Goal: Use online tool/utility: Utilize a website feature to perform a specific function

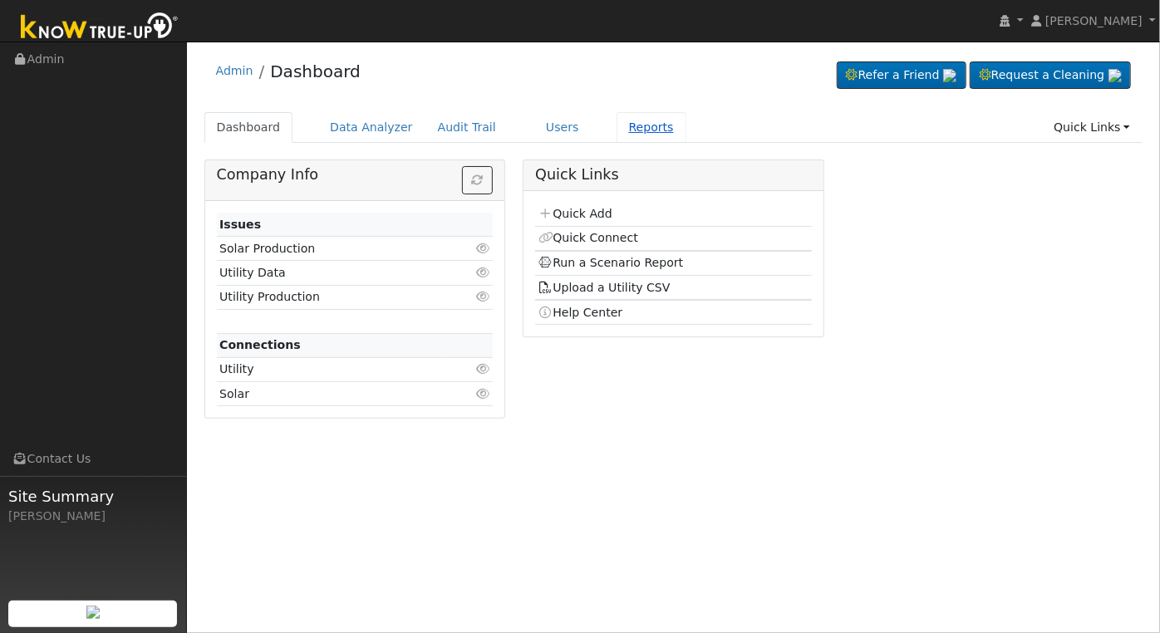
click at [617, 125] on link "Reports" at bounding box center [652, 127] width 70 height 31
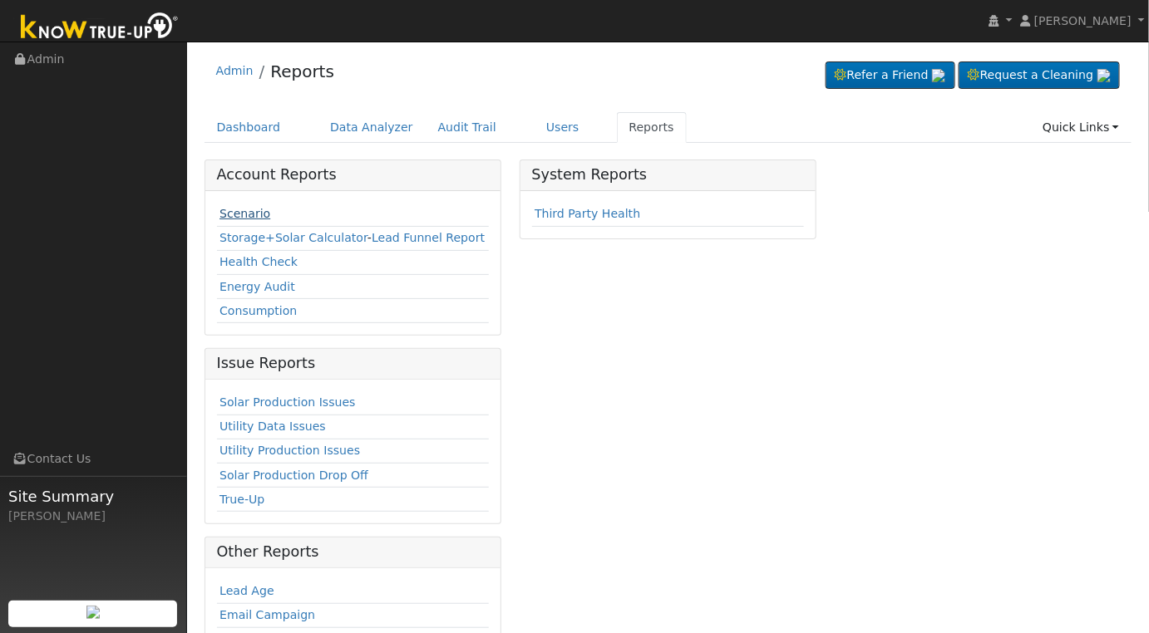
click at [240, 212] on link "Scenario" at bounding box center [244, 213] width 51 height 13
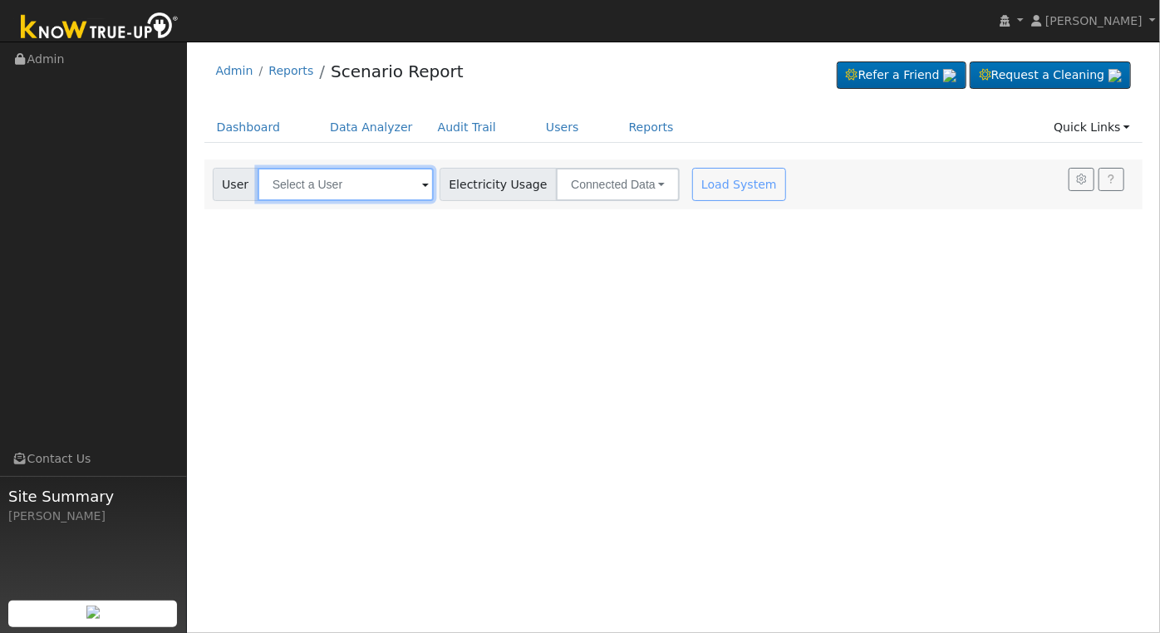
click at [317, 189] on input "text" at bounding box center [346, 184] width 176 height 33
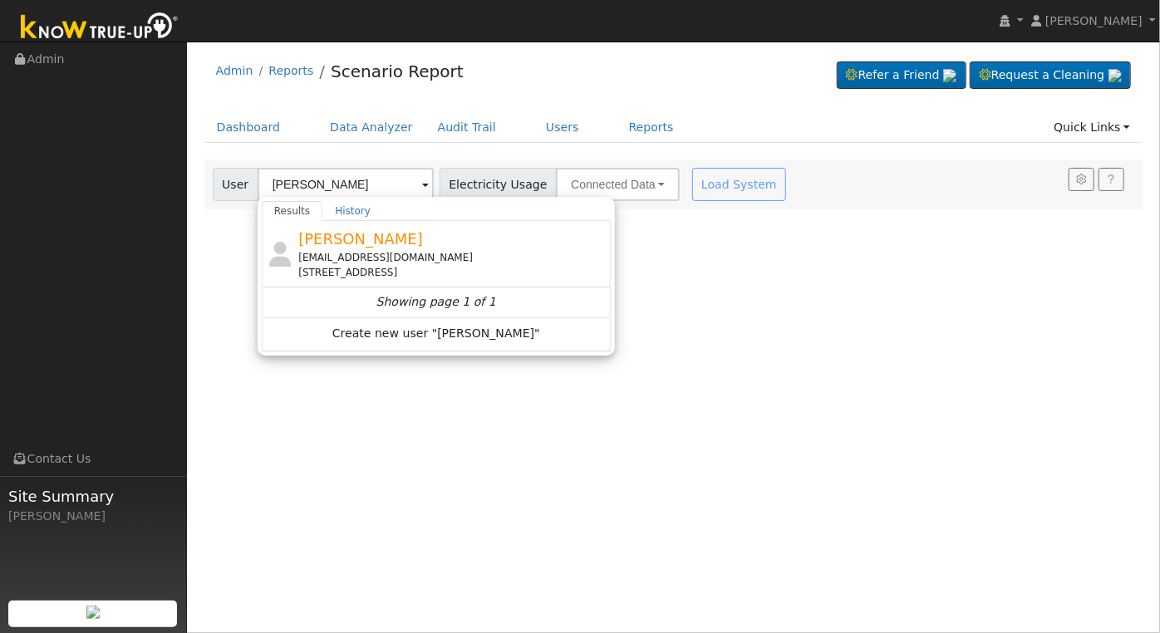
click at [509, 241] on div "[PERSON_NAME] [EMAIL_ADDRESS][DOMAIN_NAME] [STREET_ADDRESS]" at bounding box center [452, 254] width 308 height 52
type input "[PERSON_NAME]"
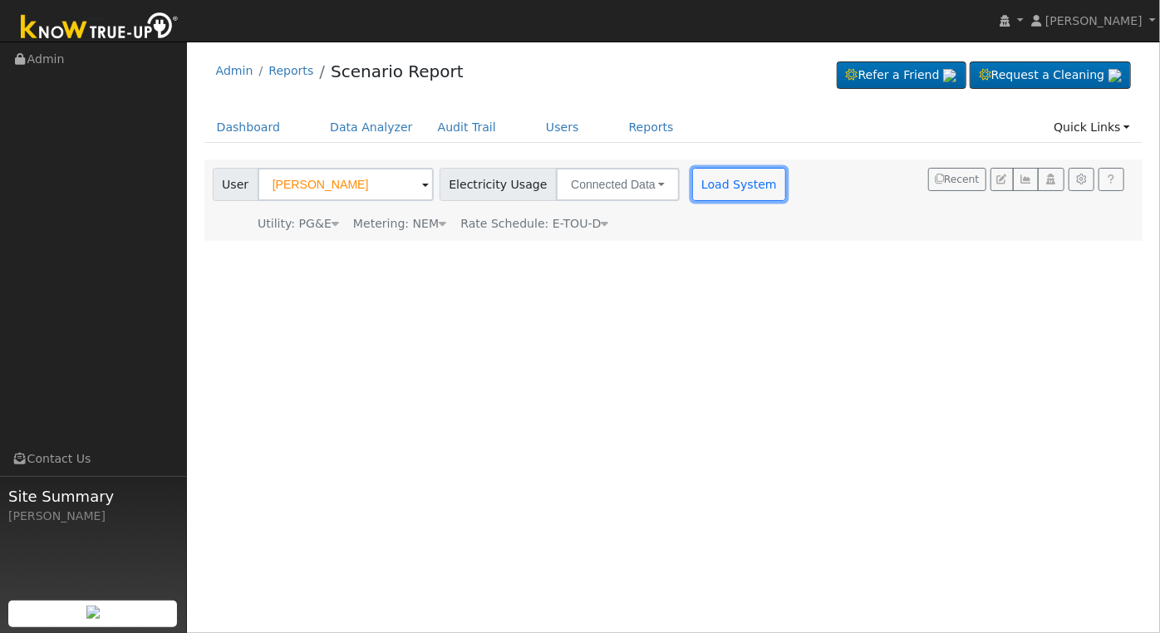
click at [729, 195] on button "Load System" at bounding box center [739, 184] width 95 height 33
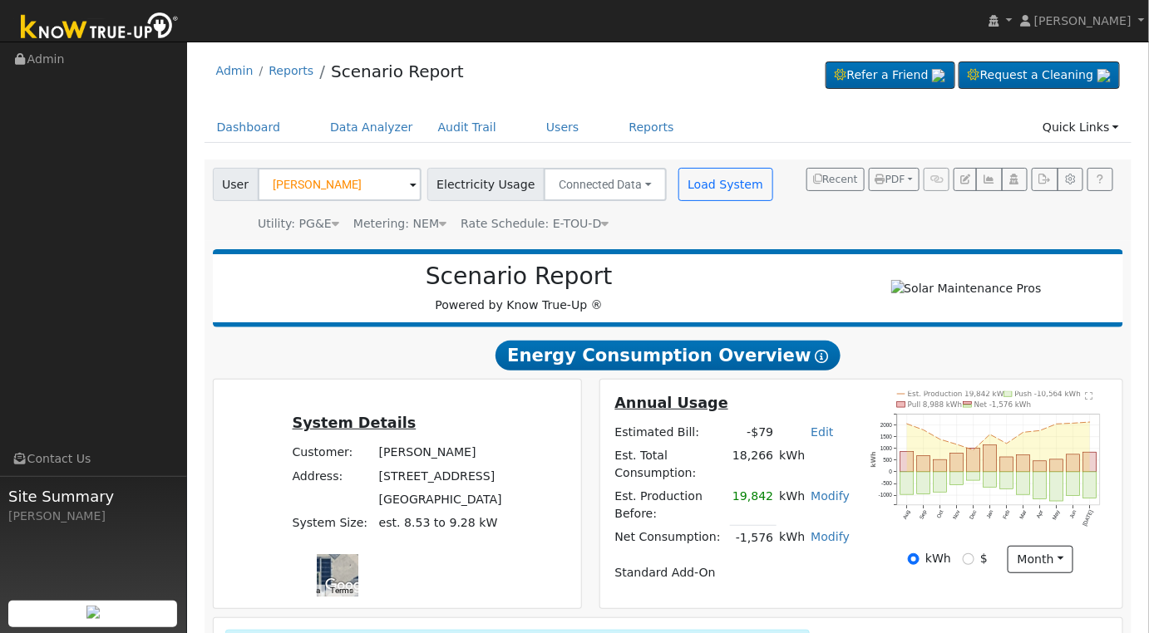
scroll to position [244, 0]
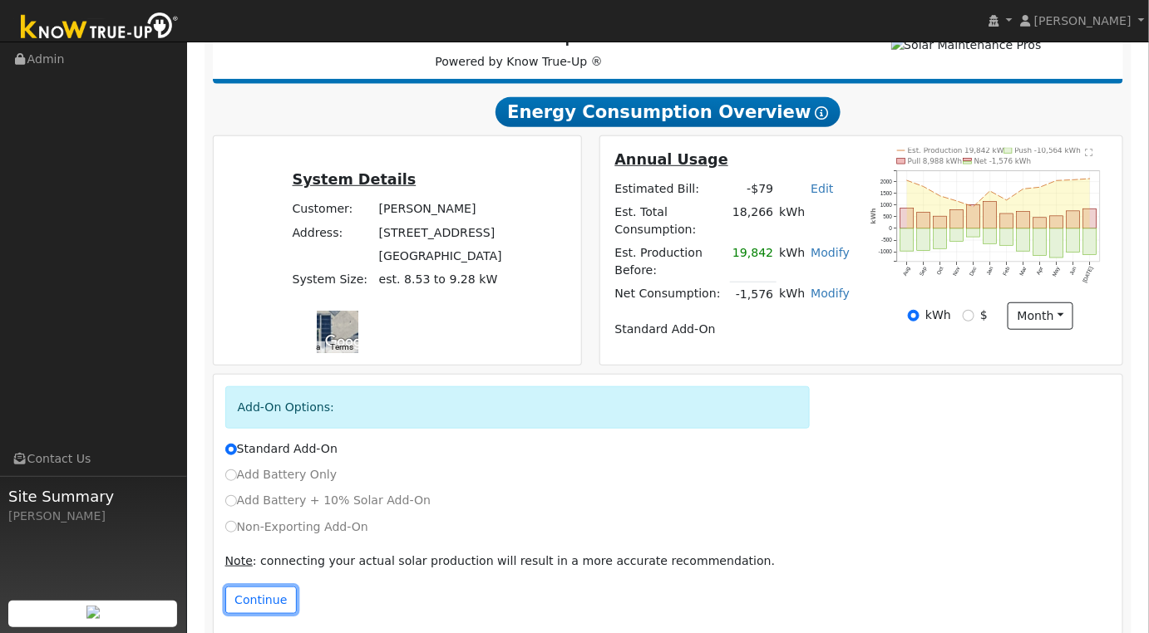
click at [266, 587] on button "Continue" at bounding box center [260, 601] width 71 height 28
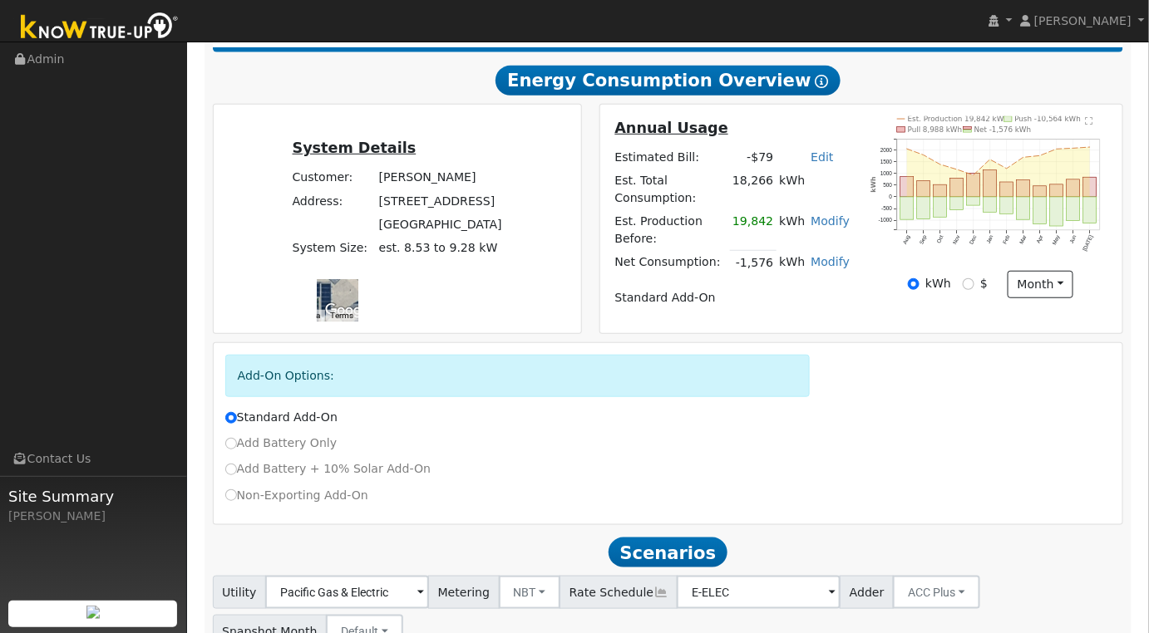
scroll to position [277, 0]
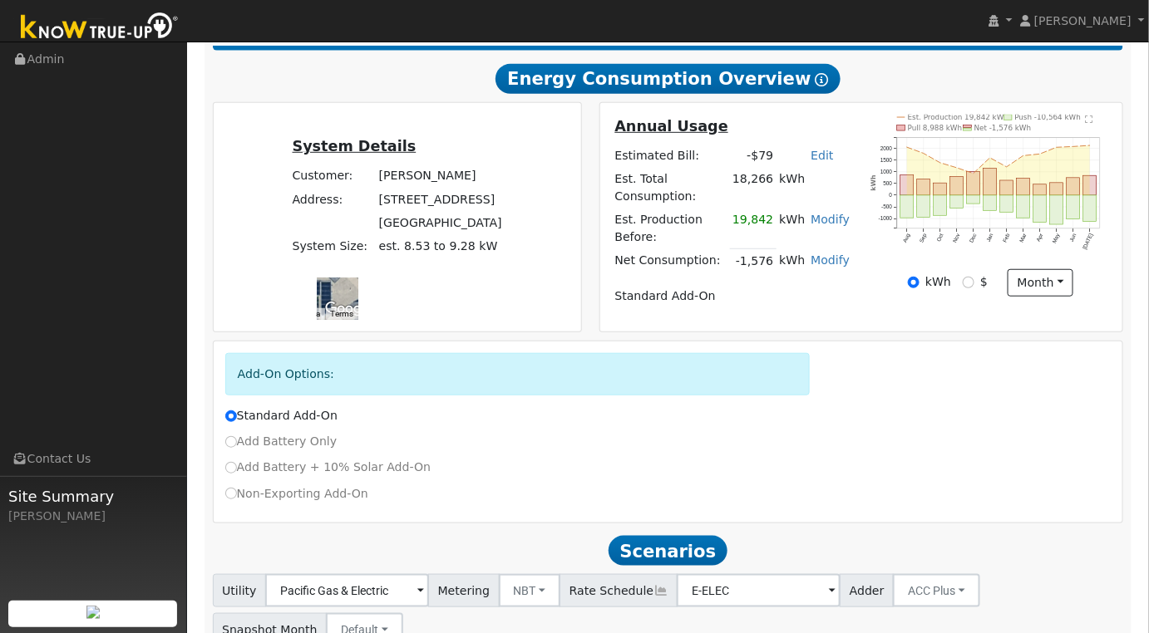
click at [1090, 124] on text "" at bounding box center [1088, 120] width 7 height 8
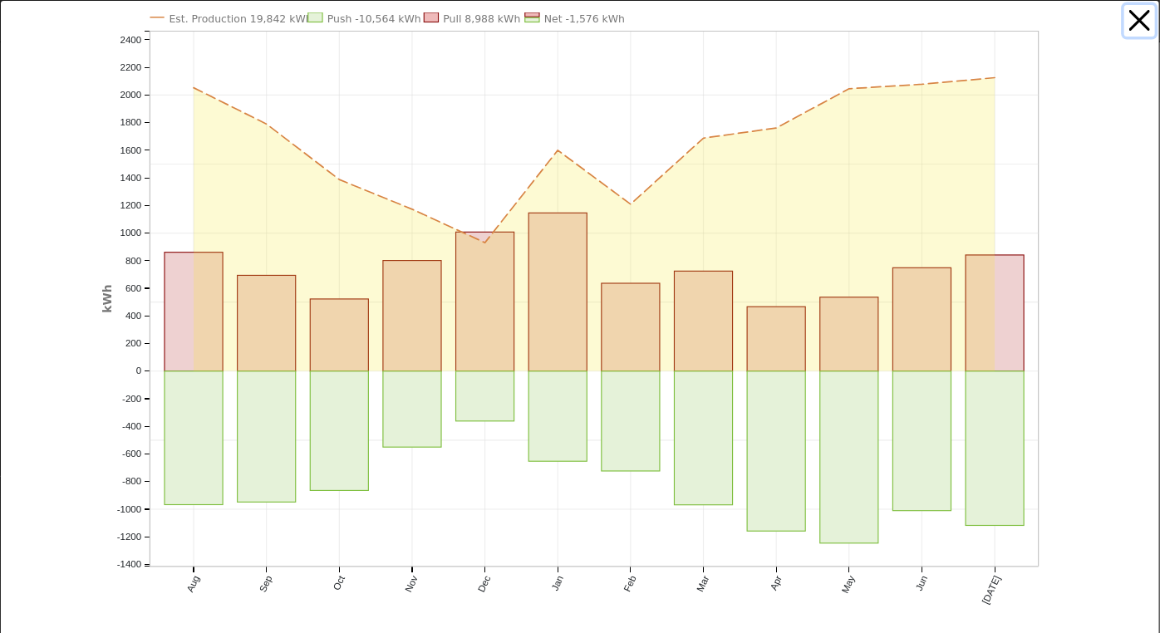
click at [1124, 14] on button "button" at bounding box center [1140, 21] width 32 height 32
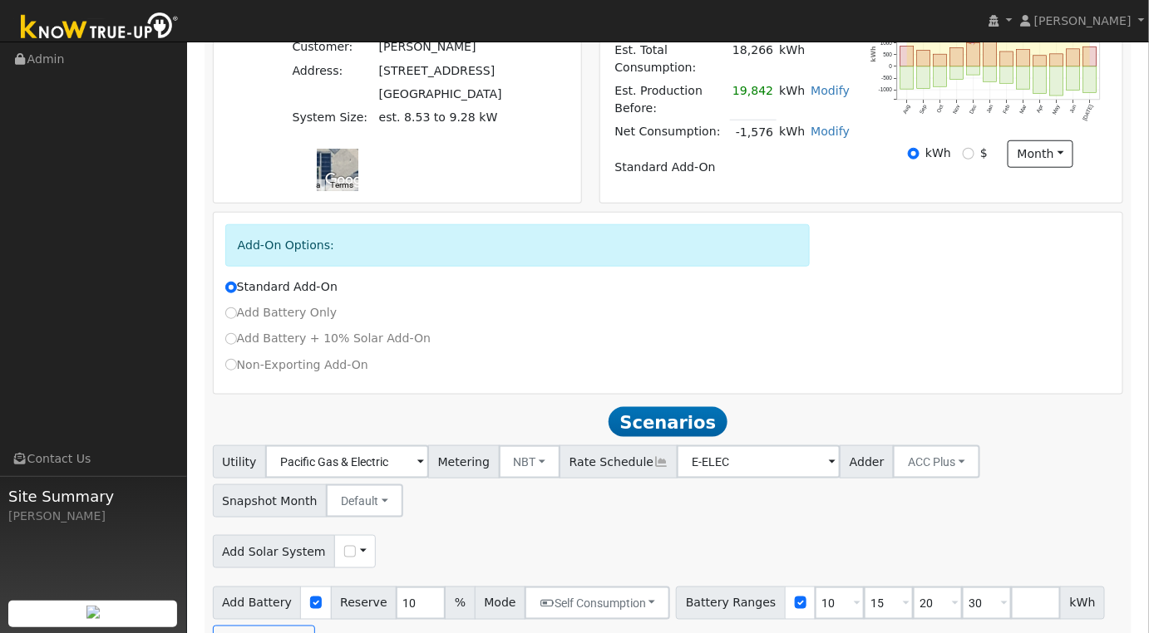
scroll to position [430, 0]
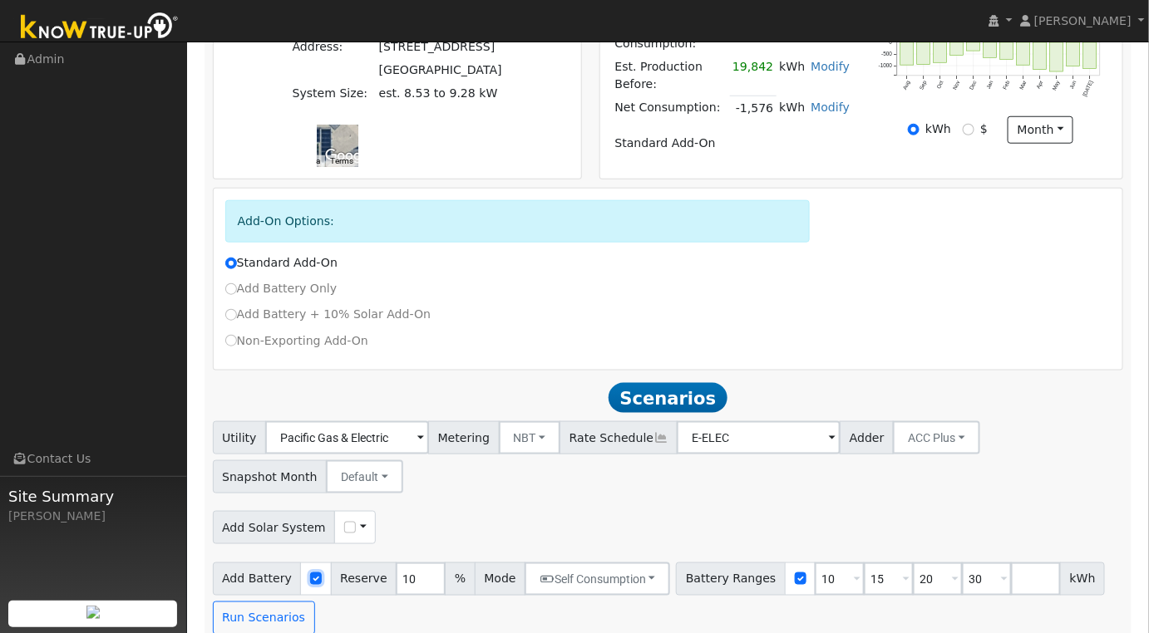
click at [310, 573] on input "checkbox" at bounding box center [316, 579] width 12 height 12
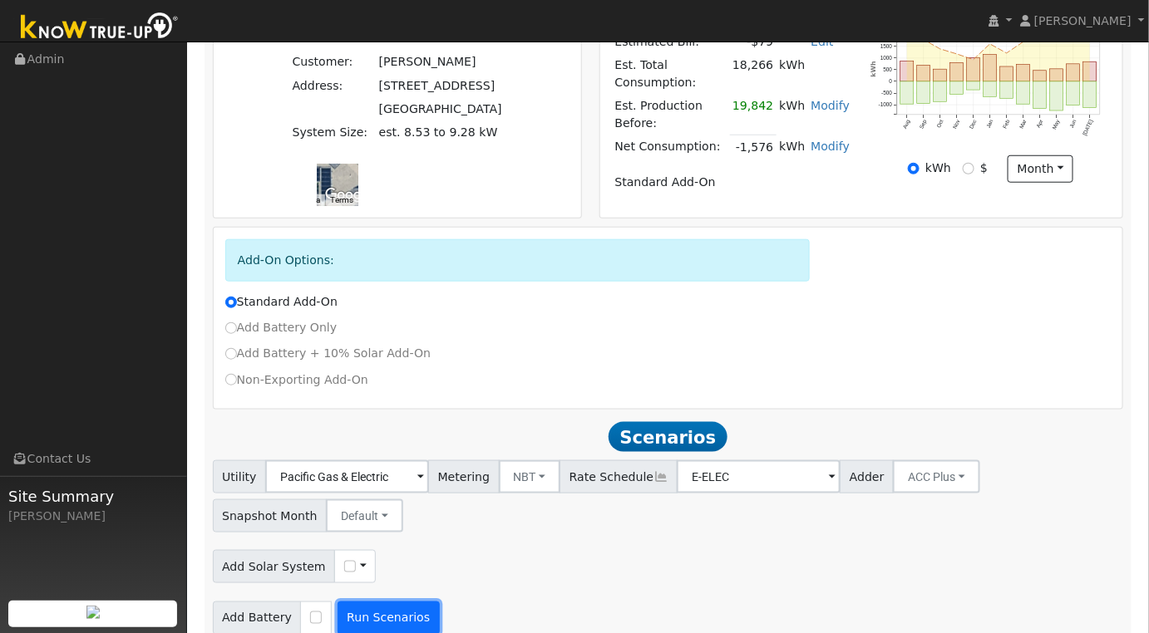
click at [379, 603] on button "Run Scenarios" at bounding box center [388, 618] width 102 height 33
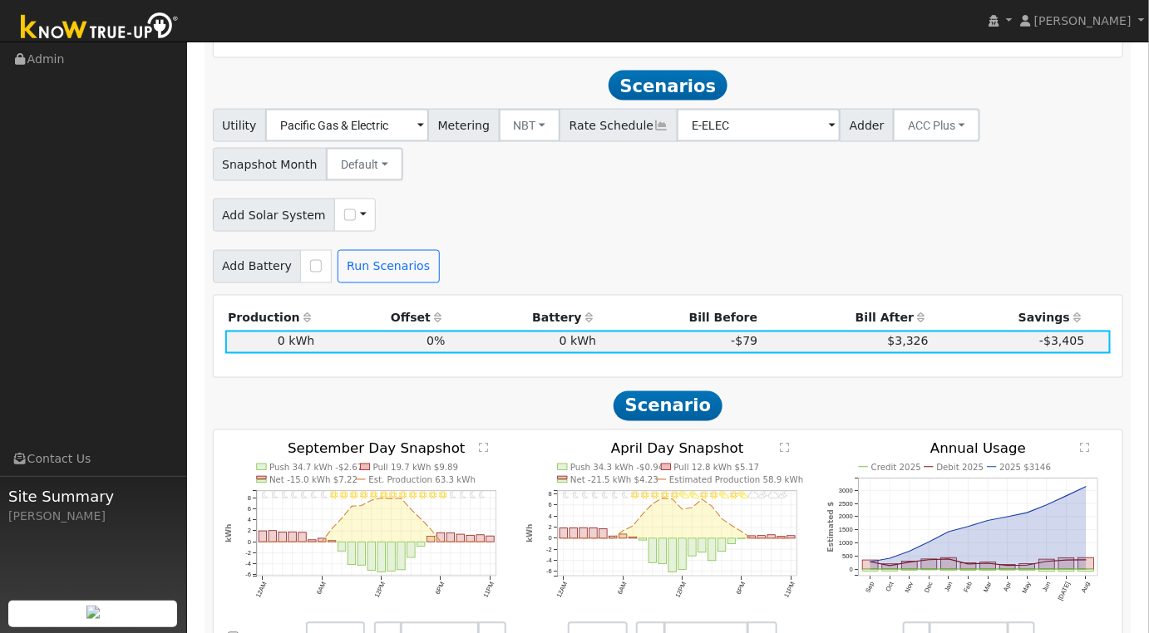
scroll to position [745, 0]
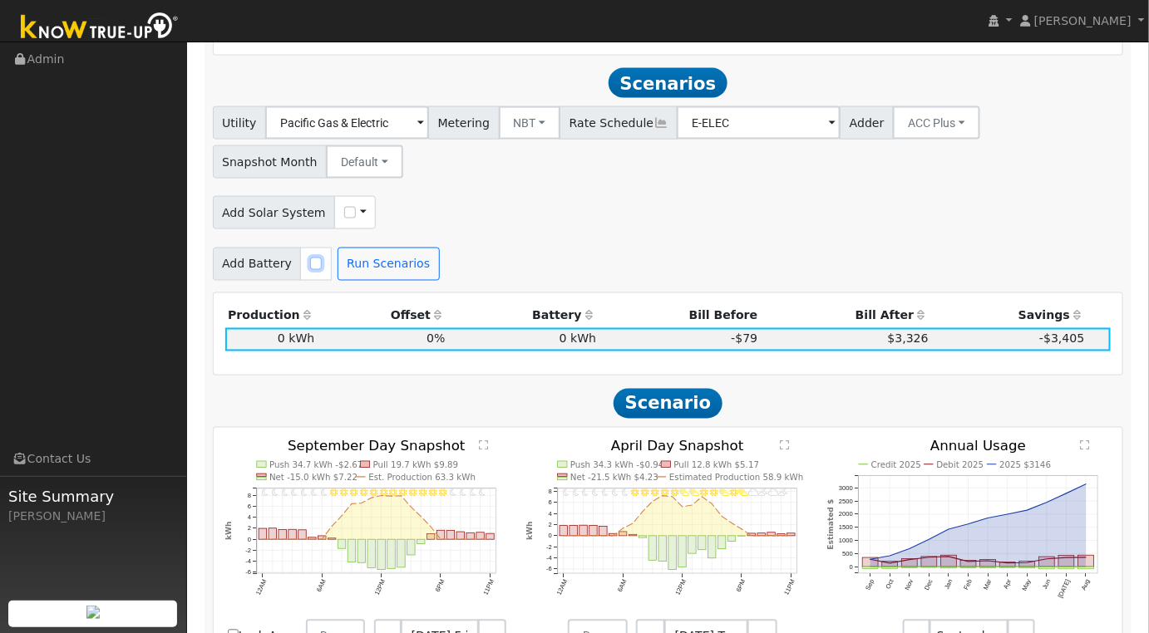
click at [310, 258] on input "checkbox" at bounding box center [316, 264] width 12 height 12
checkbox input "true"
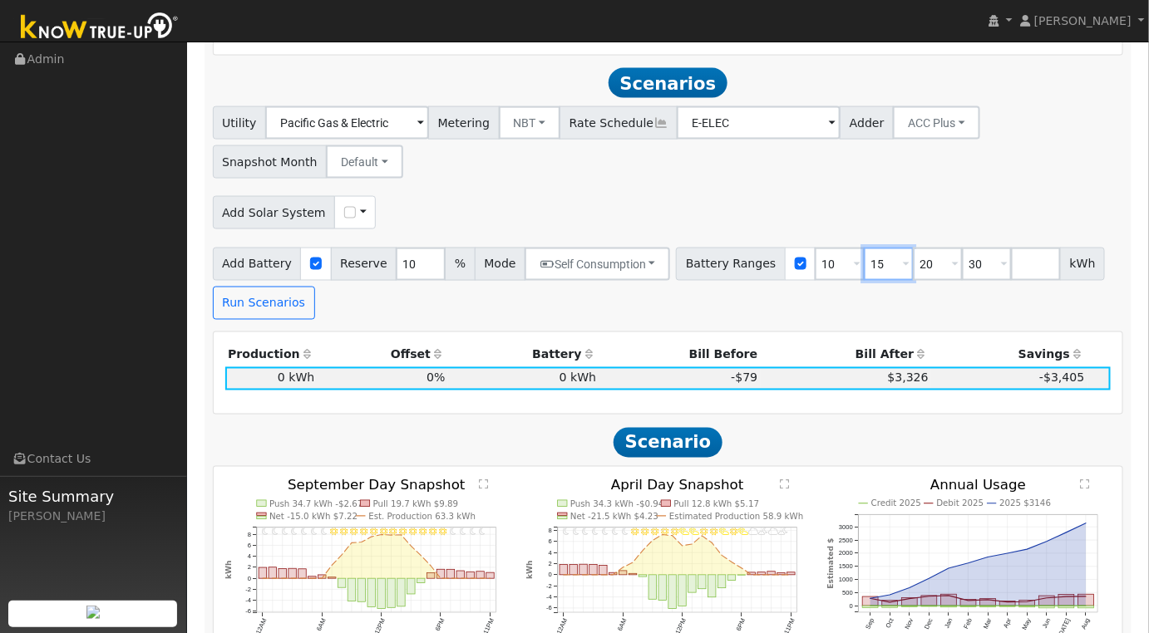
click at [864, 248] on input "15" at bounding box center [889, 264] width 50 height 33
type input "20"
type input "30"
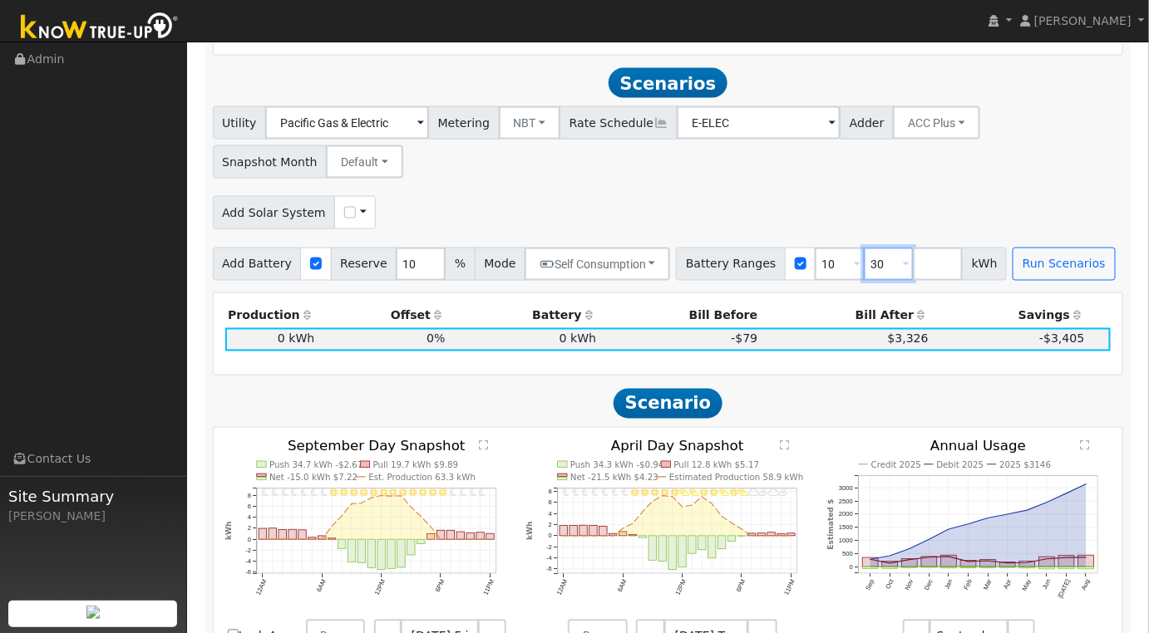
type input "3"
click at [814, 248] on input "10" at bounding box center [839, 264] width 50 height 33
type input "1"
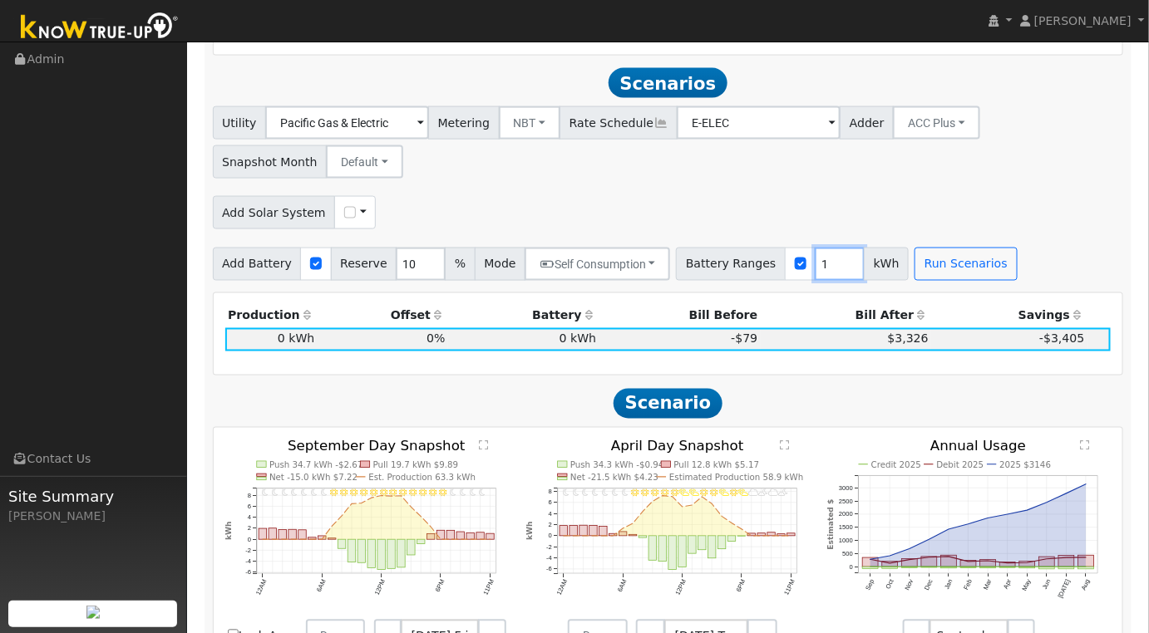
type input "10"
click at [864, 249] on input "number" at bounding box center [889, 264] width 50 height 33
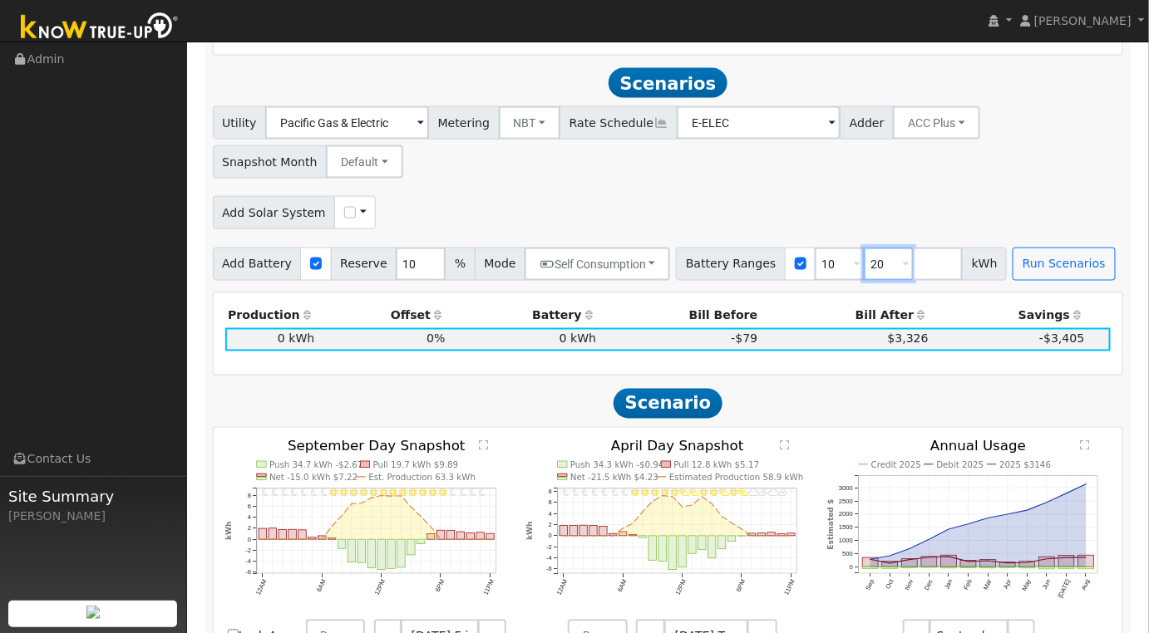
type input "20"
click at [814, 250] on input "10" at bounding box center [839, 264] width 50 height 33
click at [814, 249] on input "10" at bounding box center [839, 264] width 50 height 33
type input "20"
type input "2"
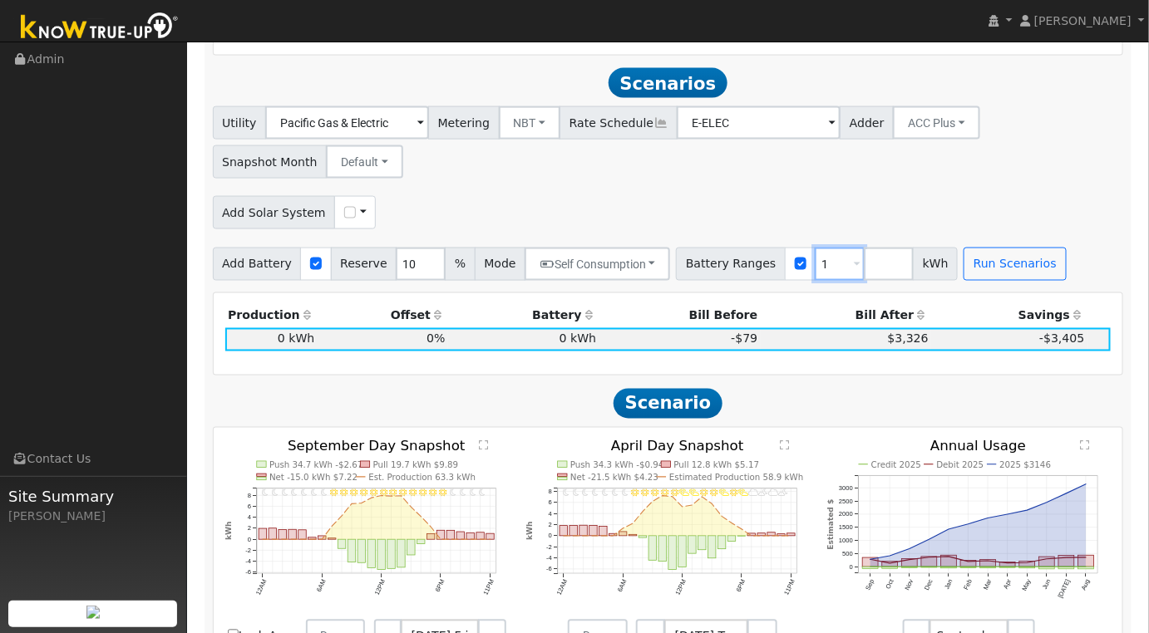
type input "10"
click at [868, 252] on input "number" at bounding box center [889, 264] width 50 height 33
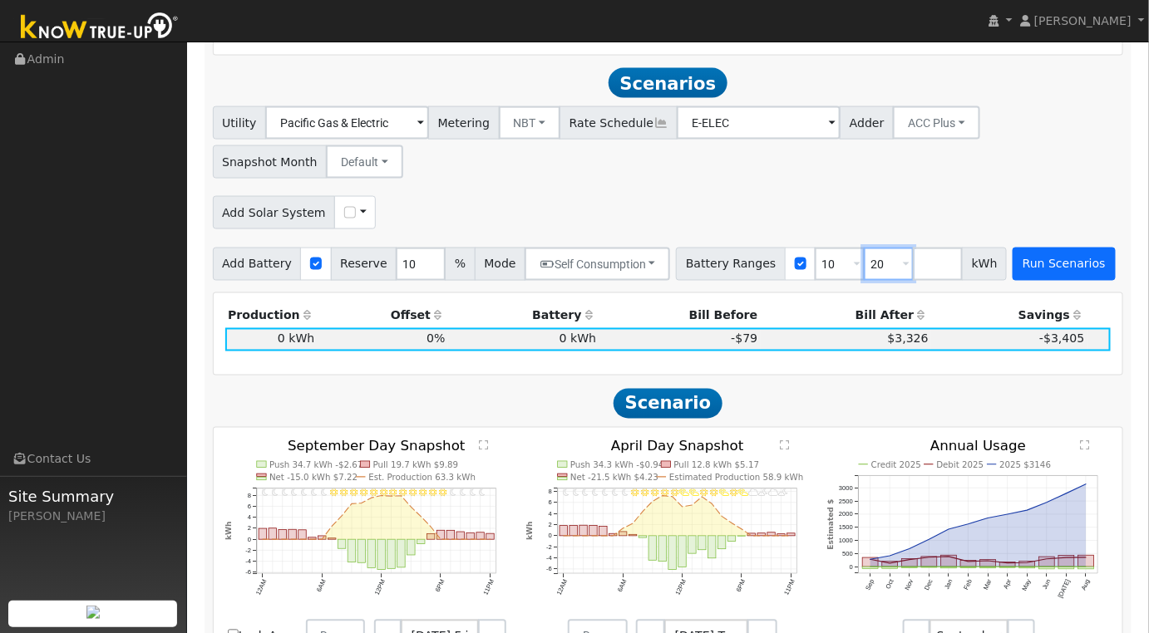
type input "20"
click at [1041, 248] on button "Run Scenarios" at bounding box center [1063, 264] width 102 height 33
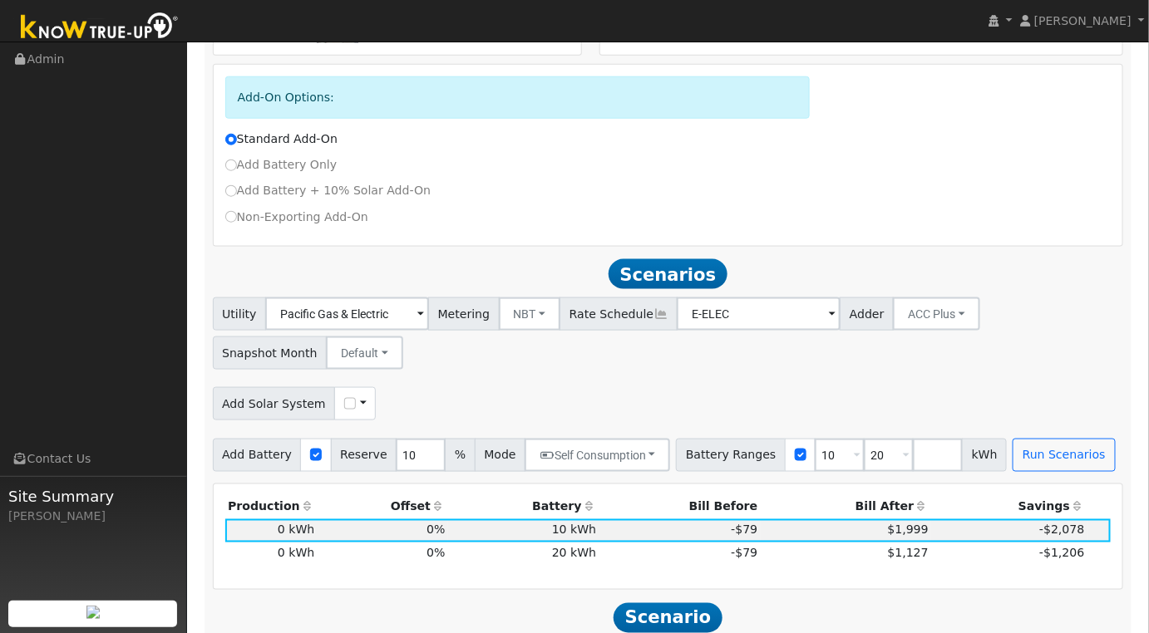
scroll to position [831, 0]
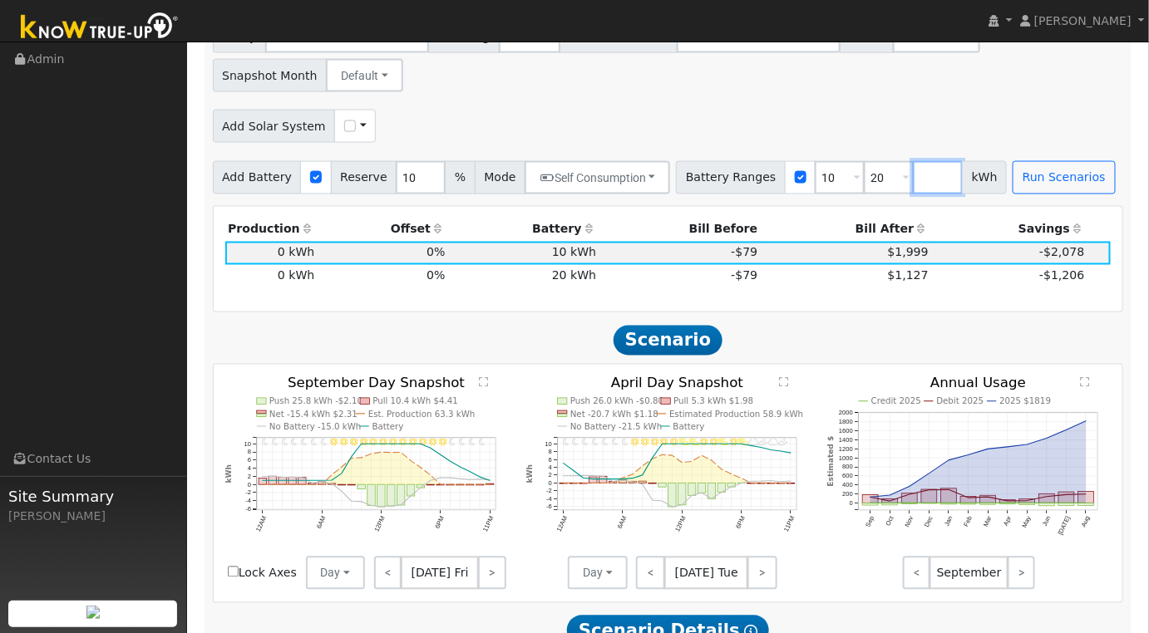
click at [913, 167] on input "number" at bounding box center [938, 177] width 50 height 33
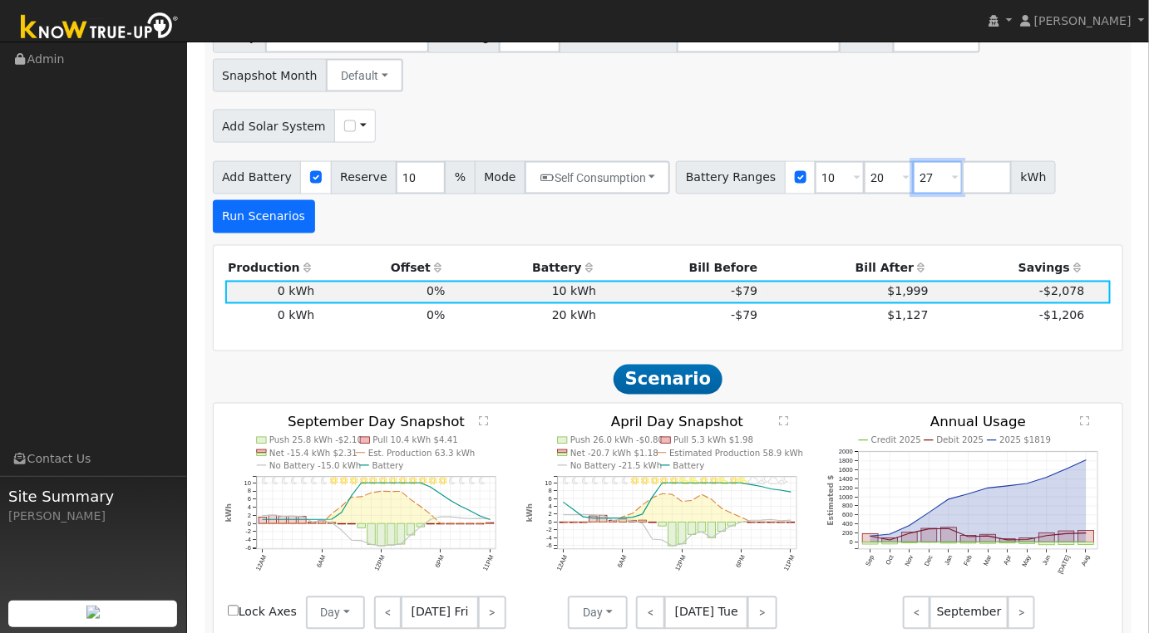
type input "27"
click at [315, 200] on button "Run Scenarios" at bounding box center [264, 216] width 102 height 33
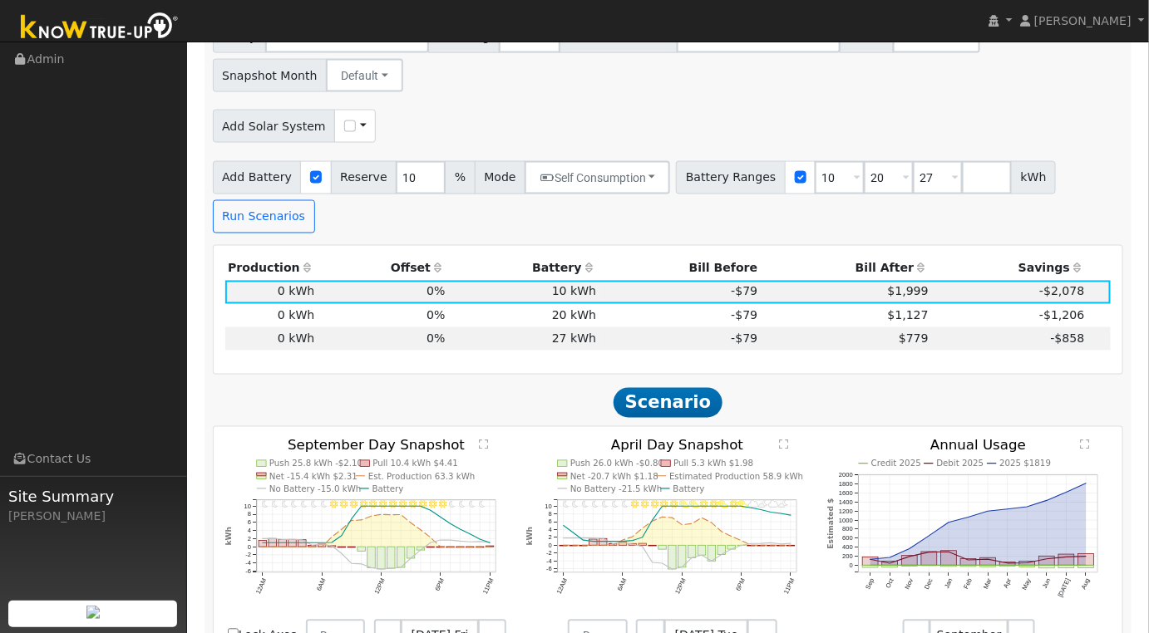
scroll to position [745, 0]
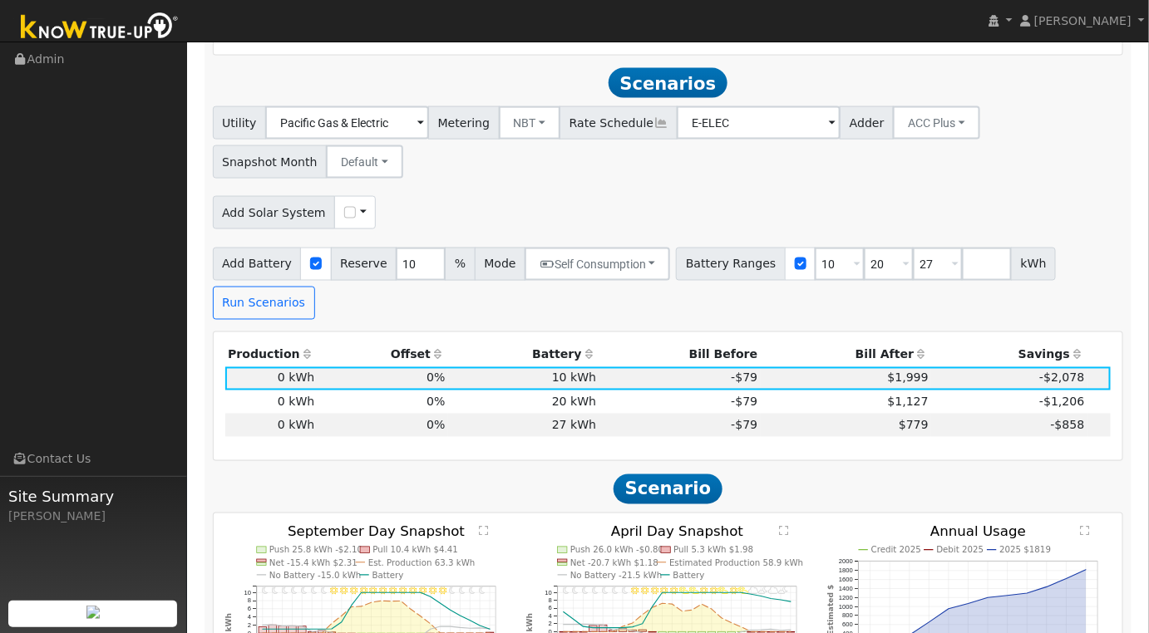
click at [360, 204] on span at bounding box center [363, 212] width 7 height 17
click at [344, 207] on input "checkbox" at bounding box center [350, 213] width 12 height 12
checkbox input "true"
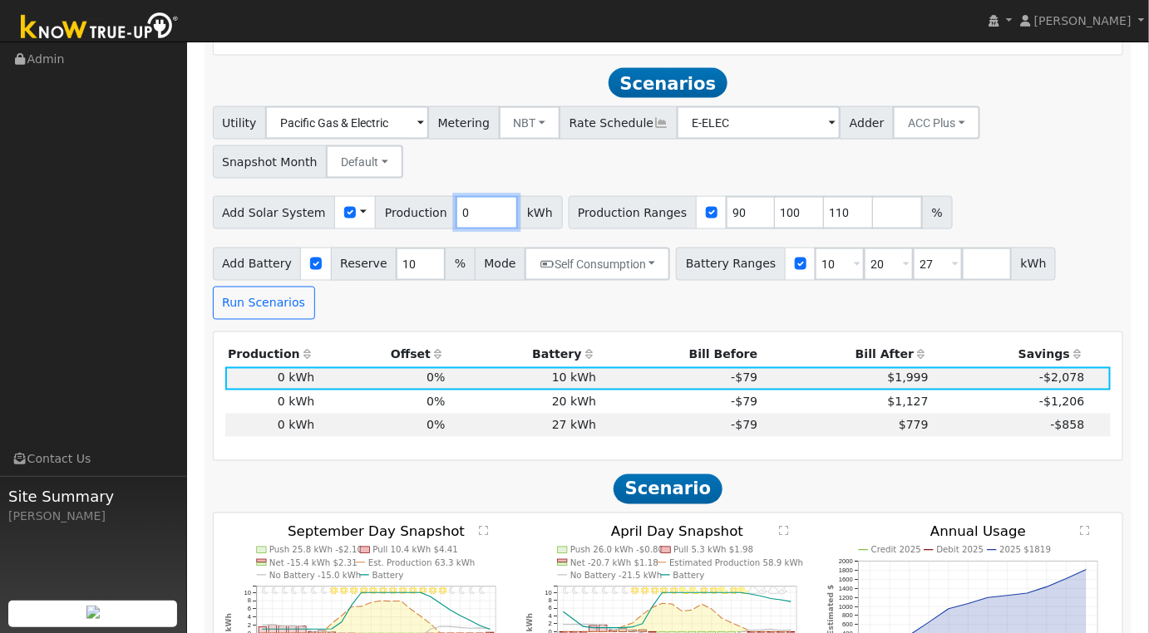
click at [467, 198] on input "0" at bounding box center [486, 212] width 62 height 33
type input "5704"
click at [726, 199] on input "90" at bounding box center [751, 212] width 50 height 33
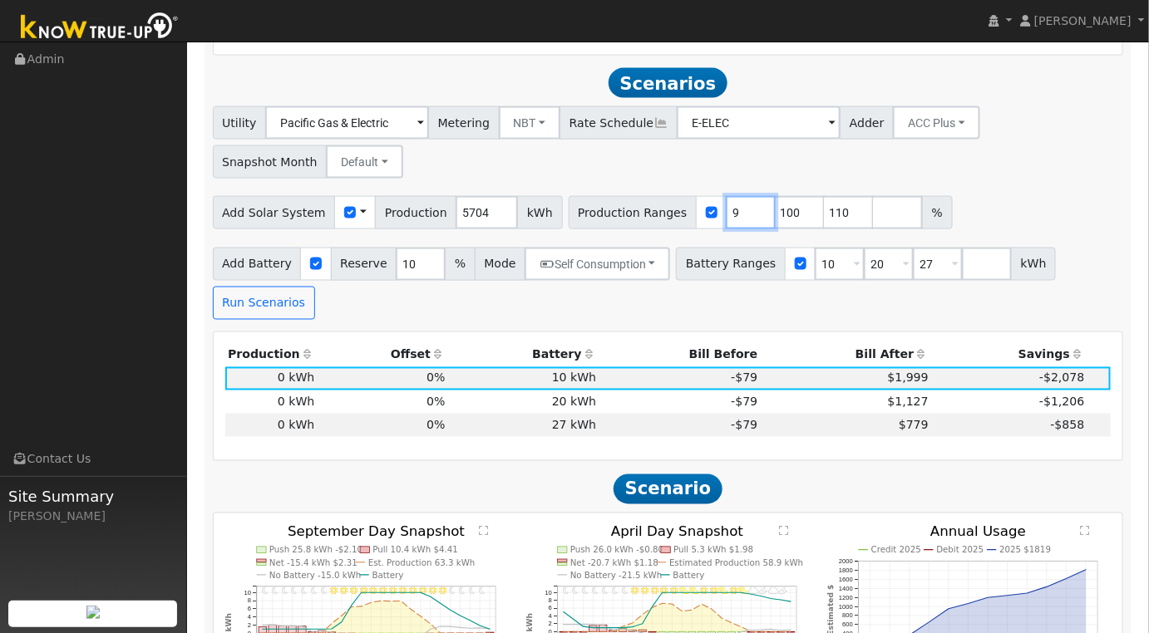
type input "100"
type input "110"
type input "100"
click at [814, 248] on input "10" at bounding box center [839, 264] width 50 height 33
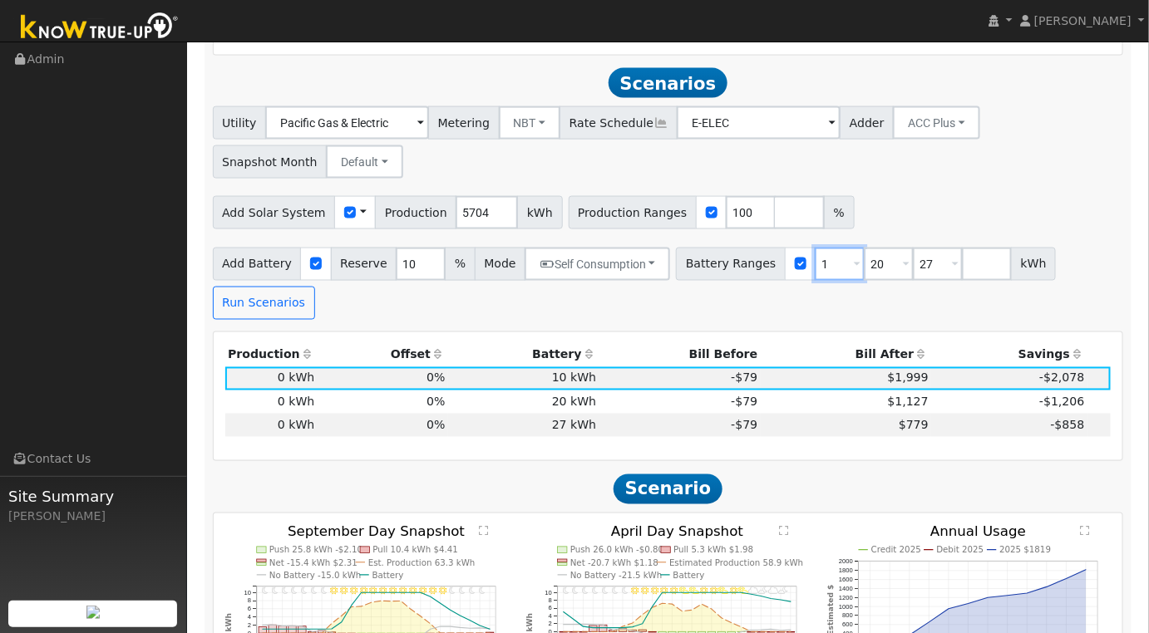
type input "20"
type input "27"
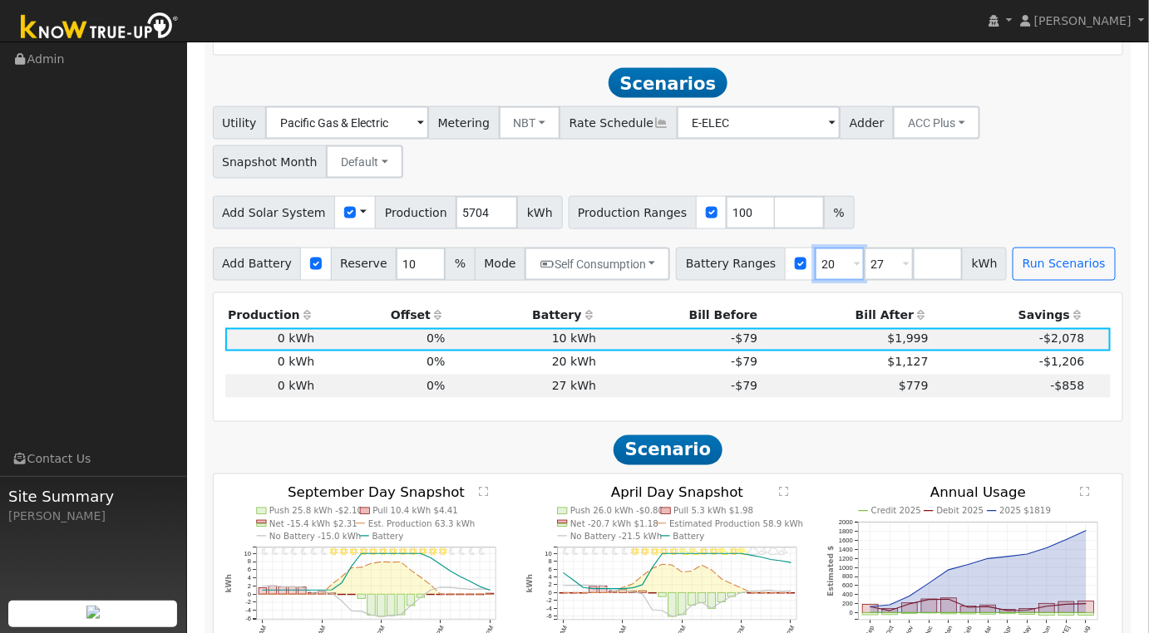
type input "20"
click at [991, 207] on div "Add Solar System Use CSV Data Production 5704 kWh Production Ranges 100 %" at bounding box center [667, 209] width 917 height 39
click at [1024, 249] on button "Run Scenarios" at bounding box center [1063, 264] width 102 height 33
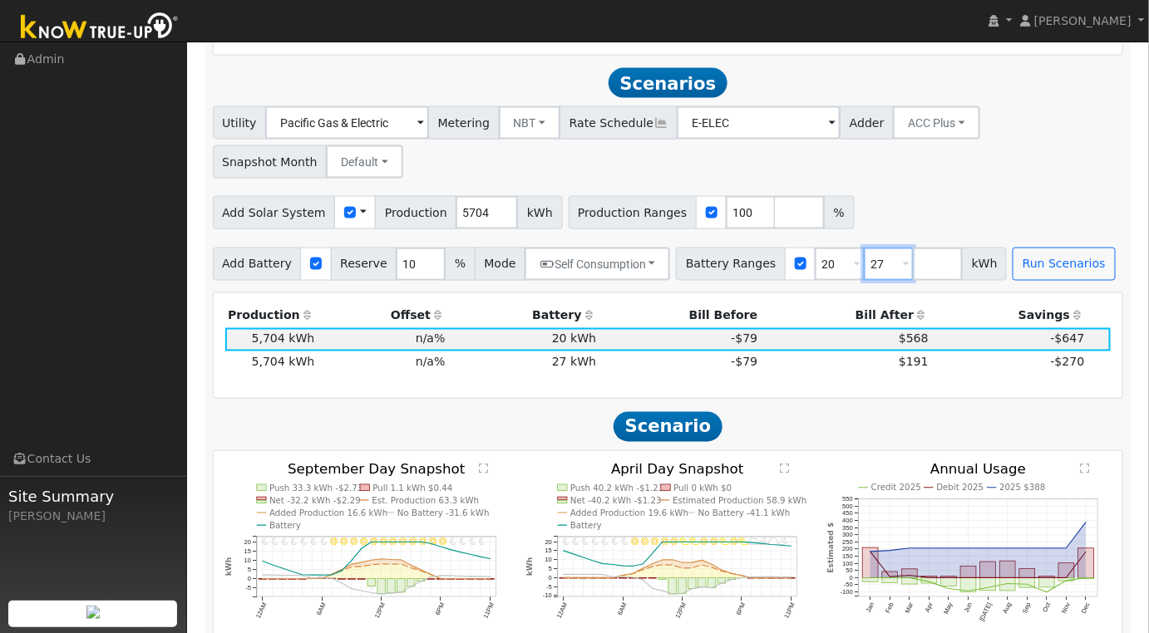
click at [864, 249] on input "27" at bounding box center [889, 264] width 50 height 33
type input "2"
click at [975, 248] on button "Run Scenarios" at bounding box center [1014, 264] width 102 height 33
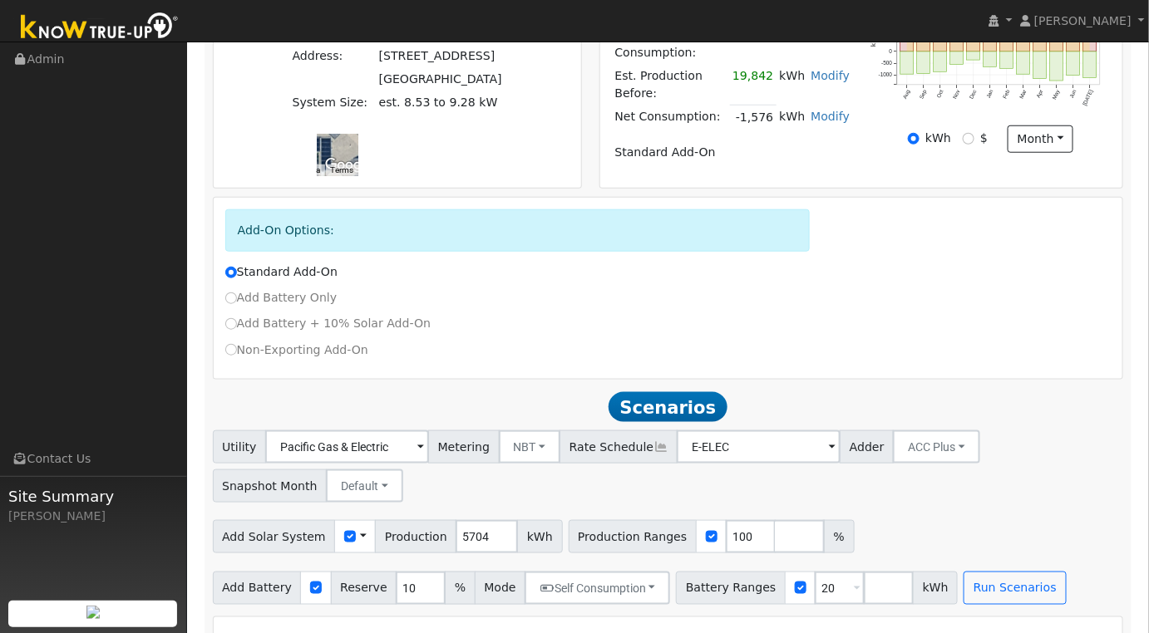
scroll to position [697, 0]
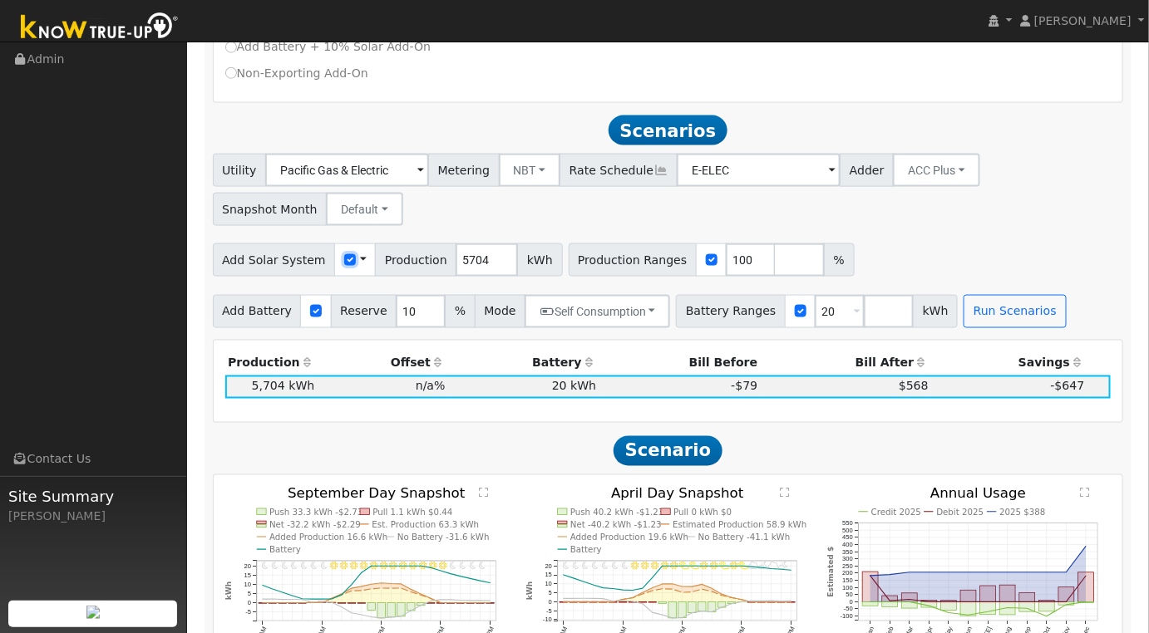
click at [344, 254] on input "checkbox" at bounding box center [350, 260] width 12 height 12
checkbox input "false"
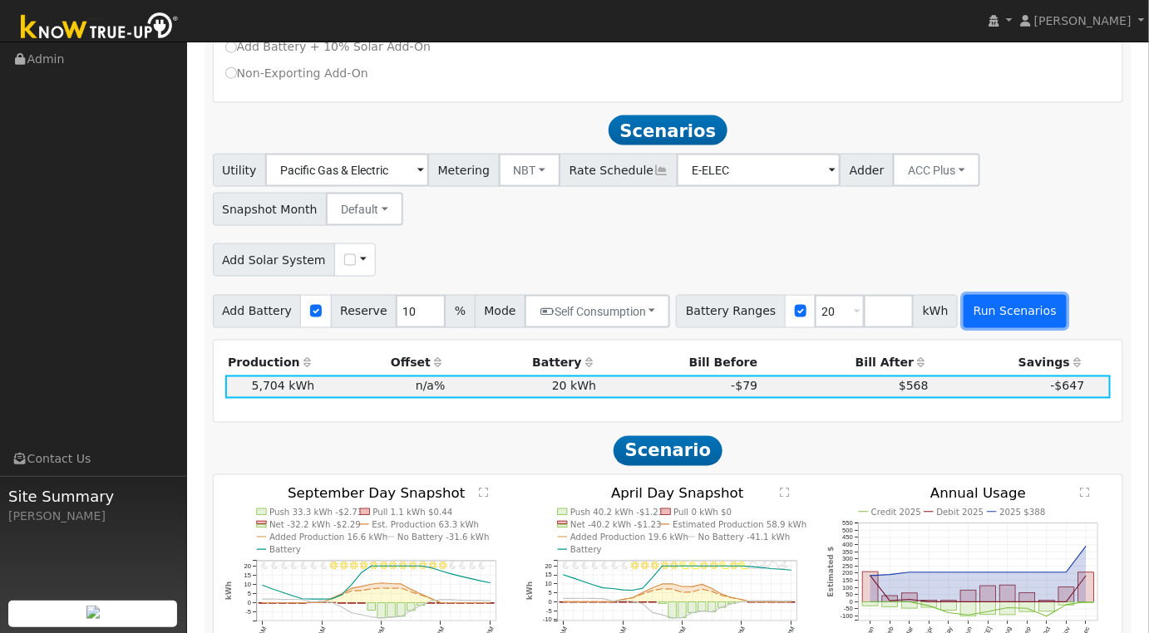
click at [963, 295] on button "Run Scenarios" at bounding box center [1014, 311] width 102 height 33
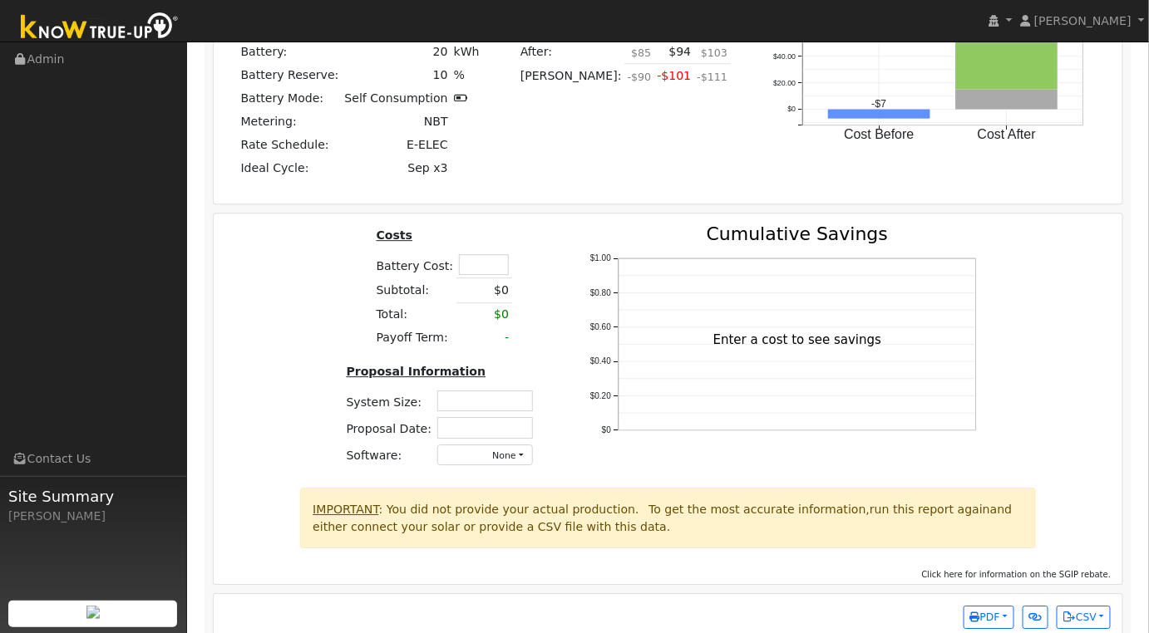
scroll to position [1512, 0]
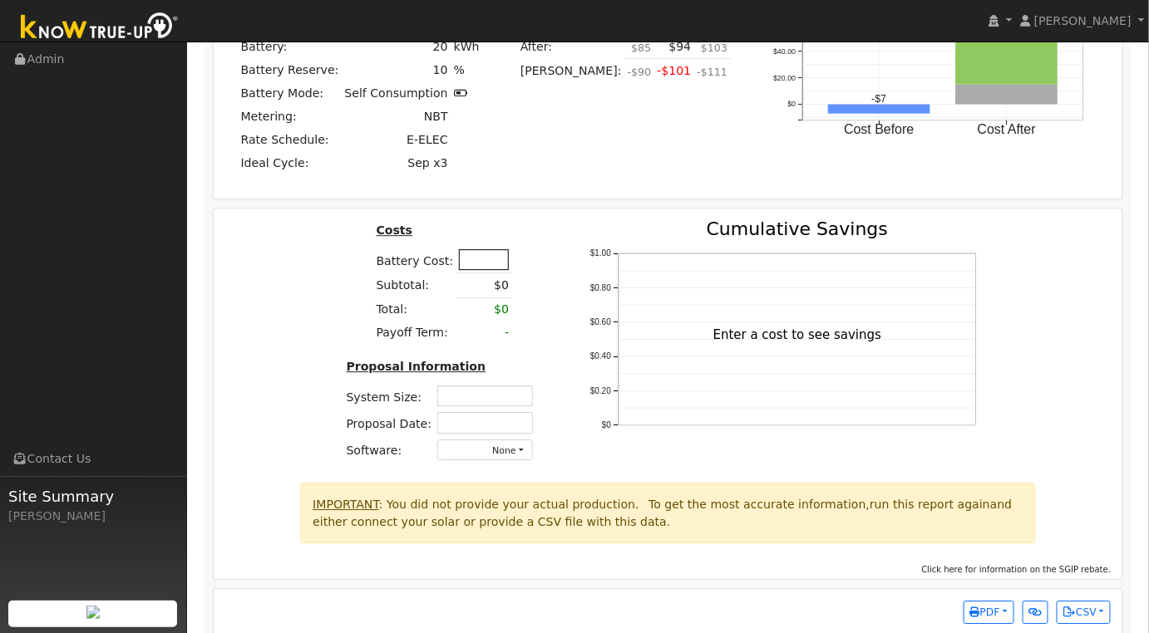
click at [487, 249] on input "text" at bounding box center [484, 259] width 50 height 21
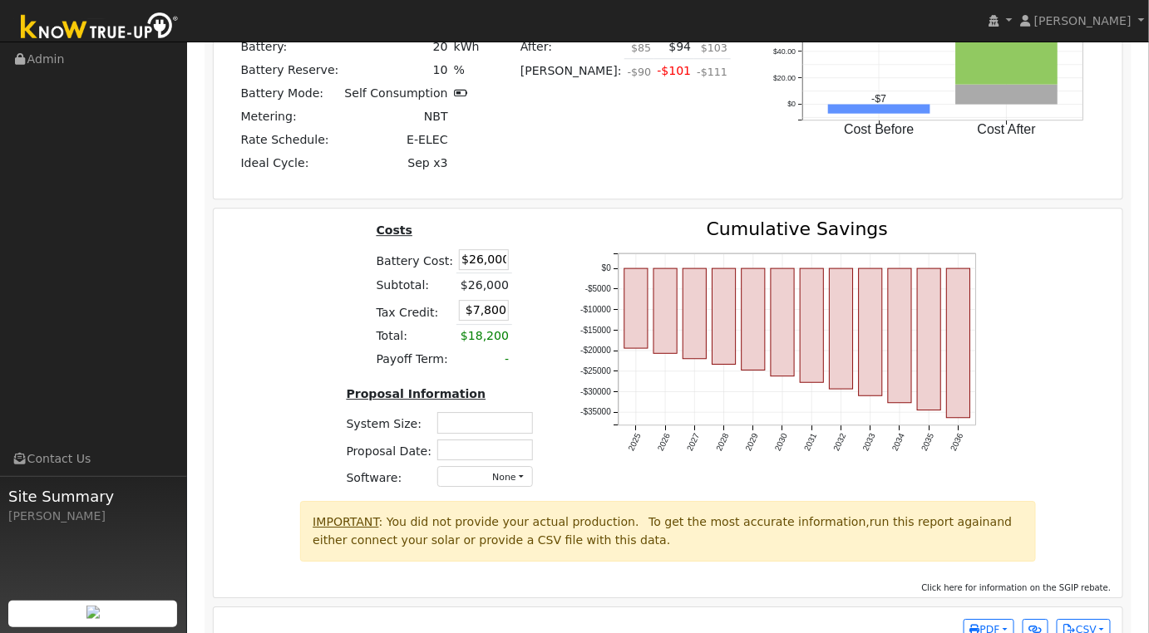
click at [565, 220] on div "2025 2026 2027 2028 2029 2030 2031 2032 2033 2034 2035 2036 -$35000 -$30000 -$2…" at bounding box center [784, 360] width 450 height 281
click at [476, 249] on input "$26,000" at bounding box center [484, 259] width 50 height 21
type input "$17,600"
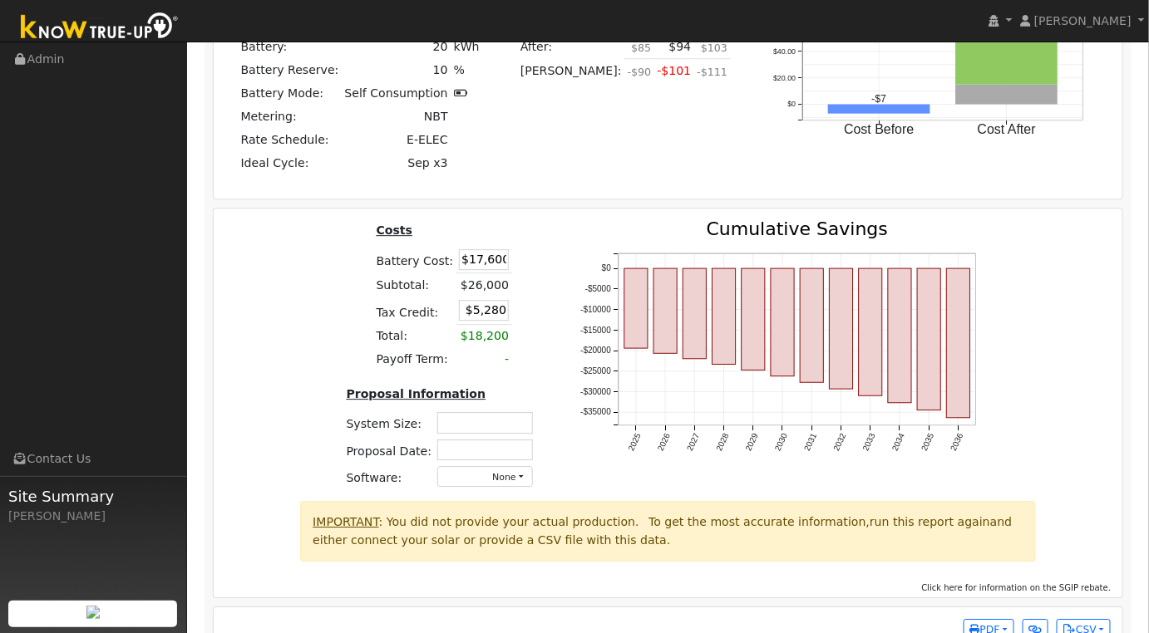
click at [544, 235] on div "Costs Battery Cost: $17,600 Subtotal: $26,000 Tax Credit: $5,280 Total: $18,200…" at bounding box center [443, 360] width 234 height 281
click at [496, 300] on input "$5,280" at bounding box center [484, 310] width 50 height 21
type input "$0"
click at [523, 344] on div "Costs Battery Cost: $17,600 Subtotal: $17,600 Tax Credit: $0 Total: $12,320 Pay…" at bounding box center [443, 360] width 234 height 281
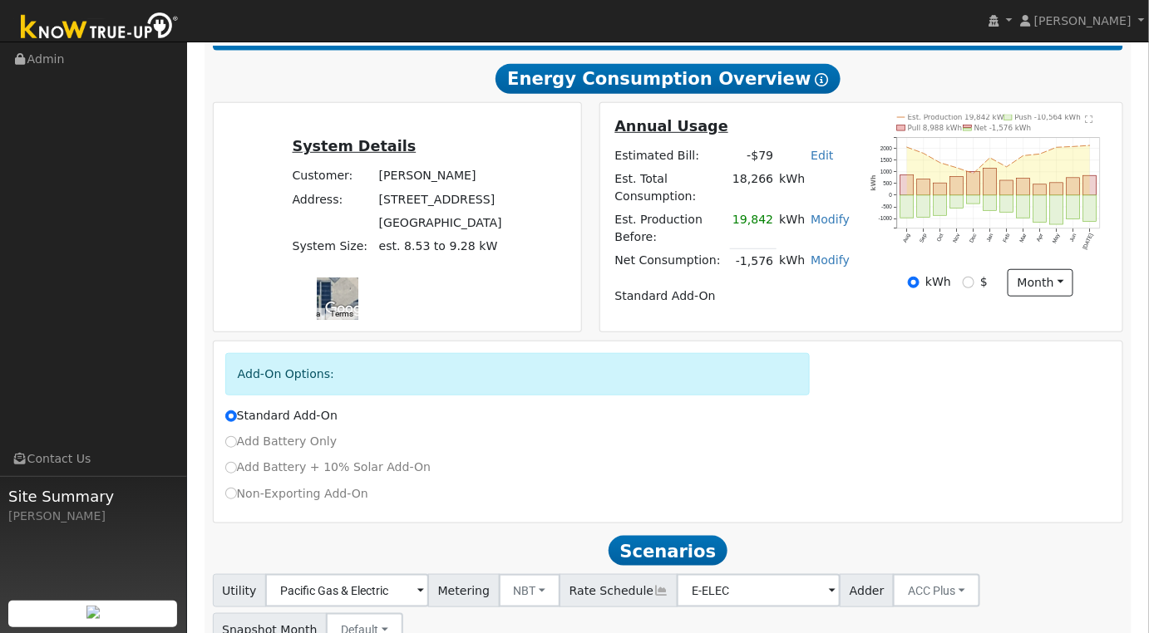
scroll to position [0, 0]
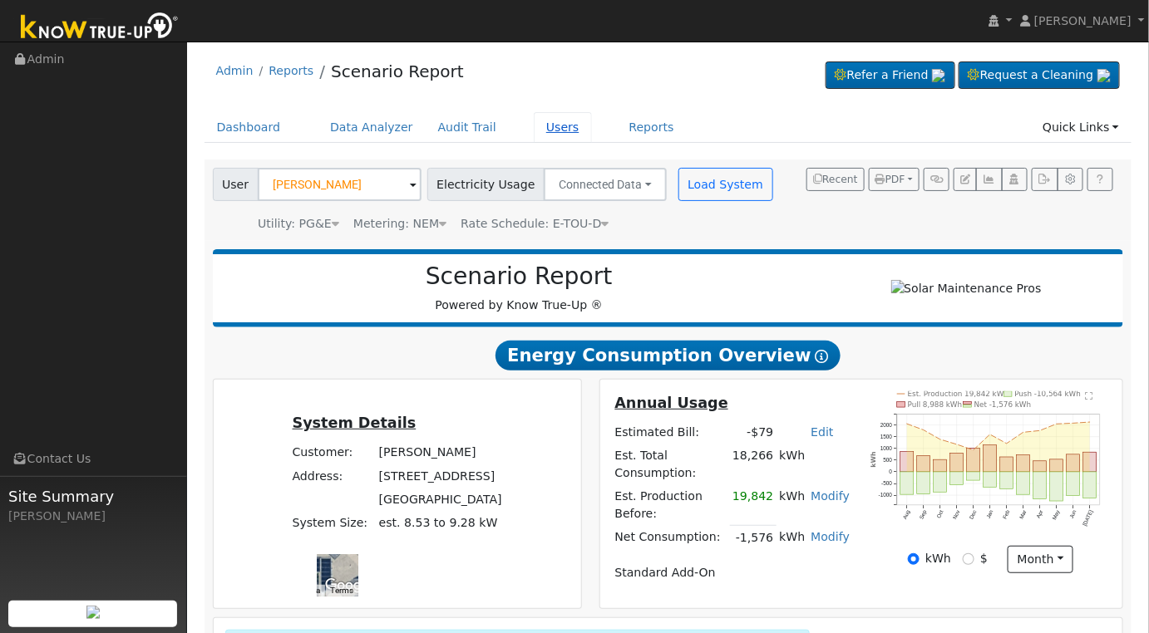
click at [547, 137] on link "Users" at bounding box center [563, 127] width 58 height 31
